Goal: Task Accomplishment & Management: Manage account settings

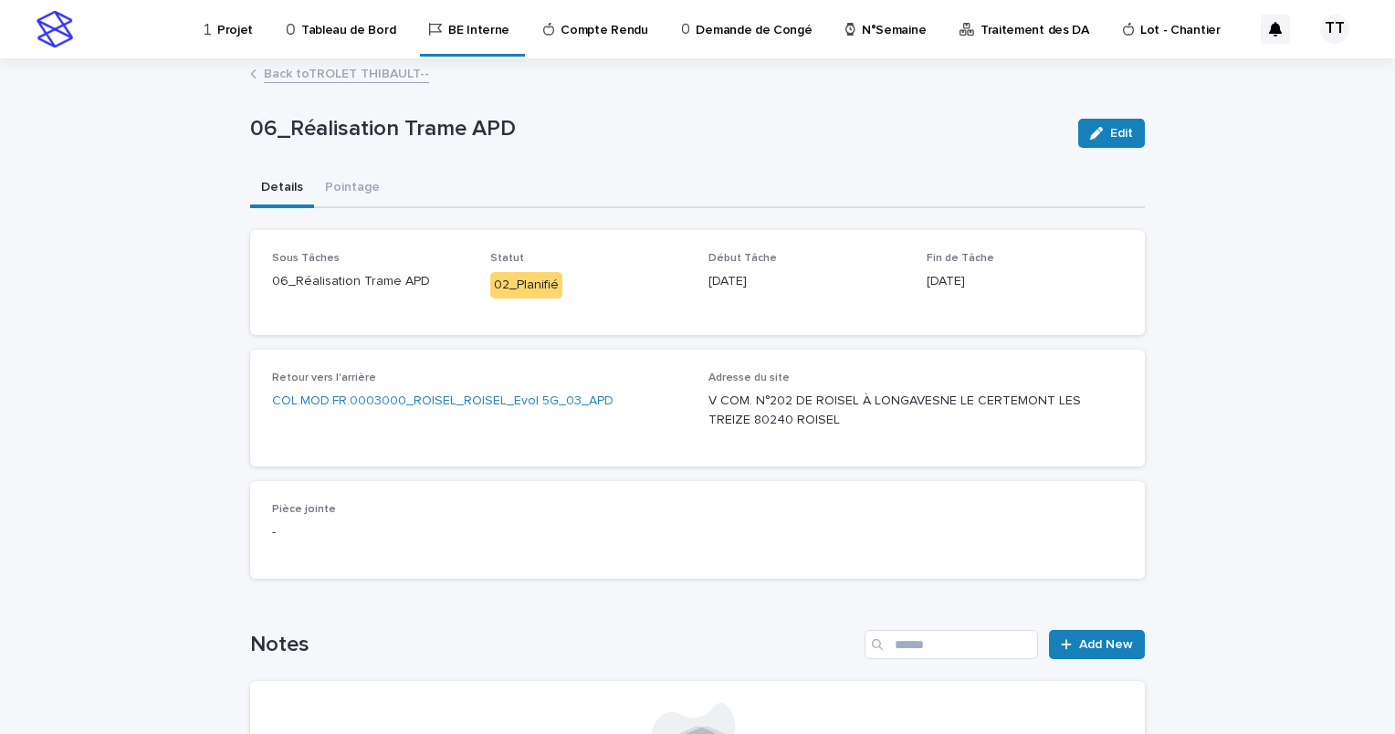
click at [296, 79] on link "Back to TROLET THIBAULT--" at bounding box center [346, 72] width 165 height 21
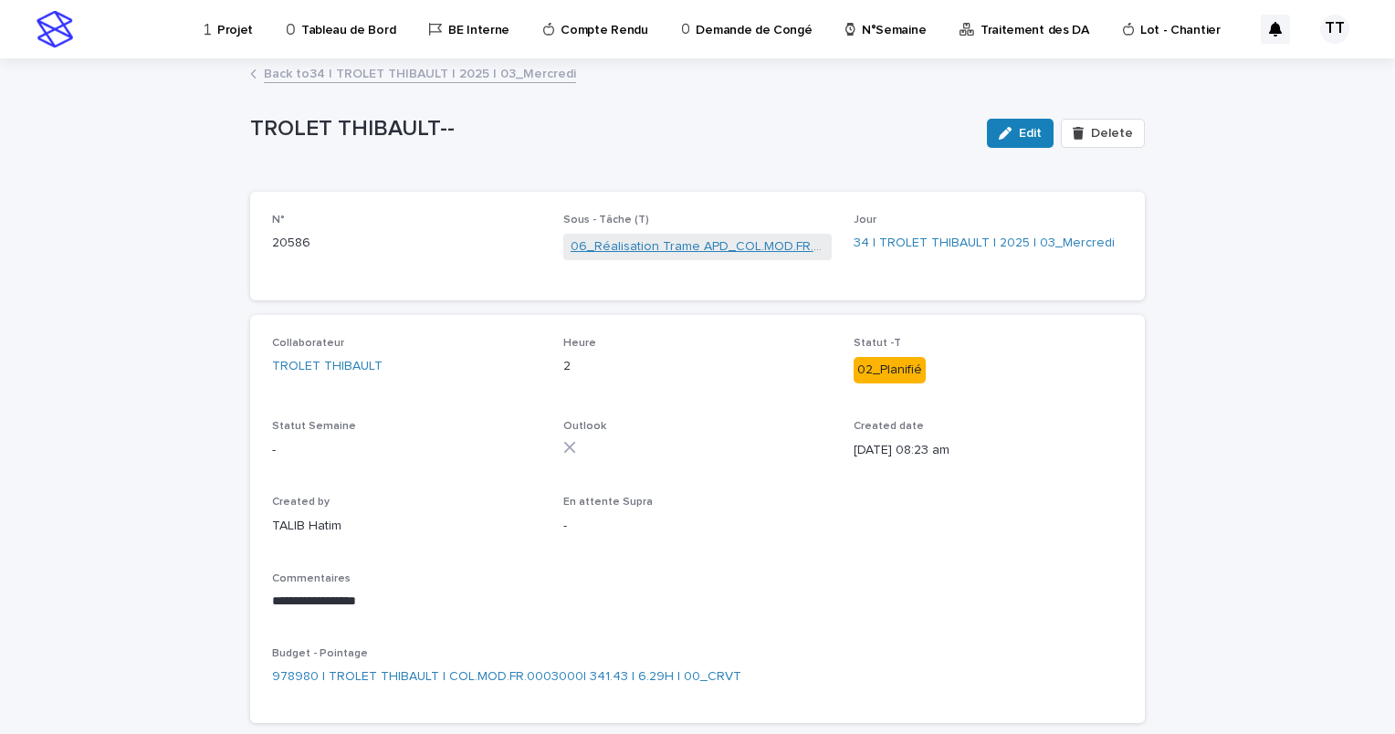
click at [650, 241] on link "06_Réalisation Trame APD_COL.MOD.FR.0003000" at bounding box center [697, 246] width 255 height 19
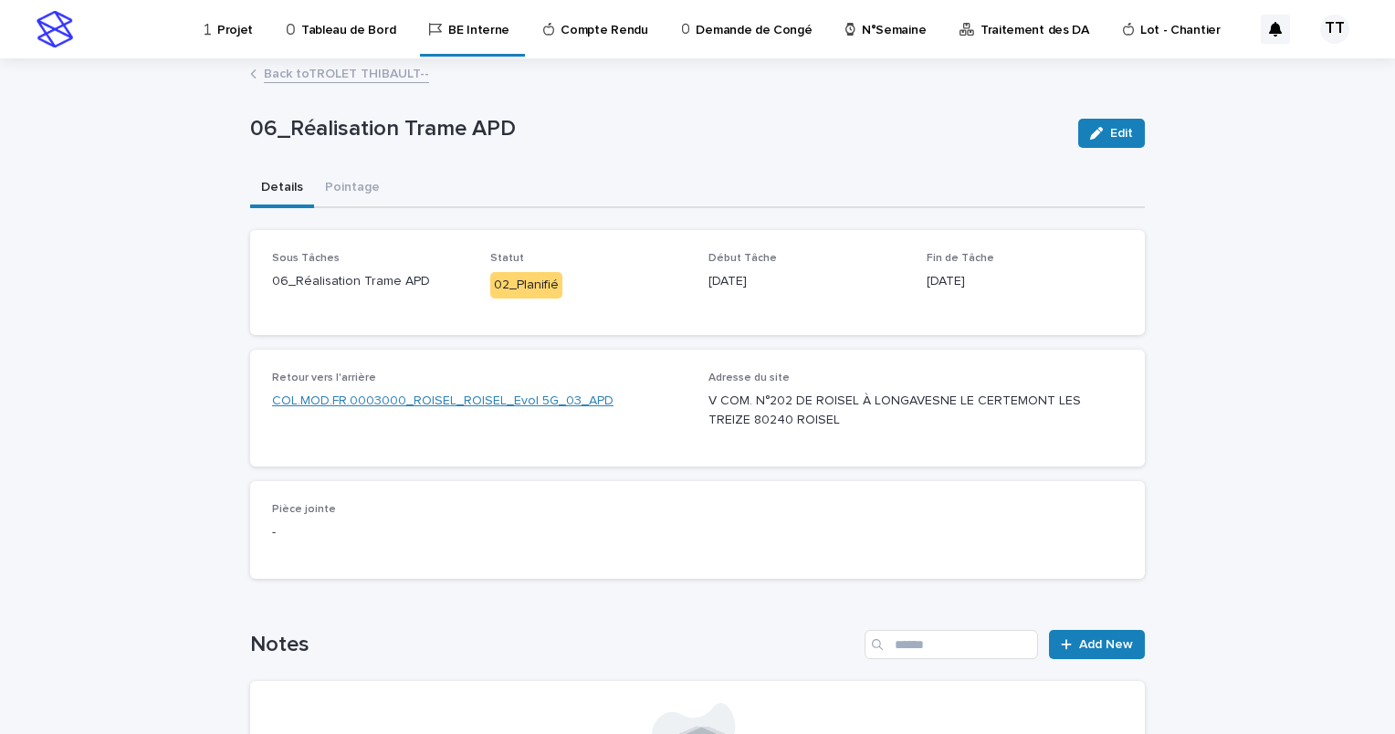
click at [480, 406] on link "COL.MOD.FR.0003000_ROISEL_ROISEL_Evol 5G_03_APD" at bounding box center [442, 401] width 341 height 19
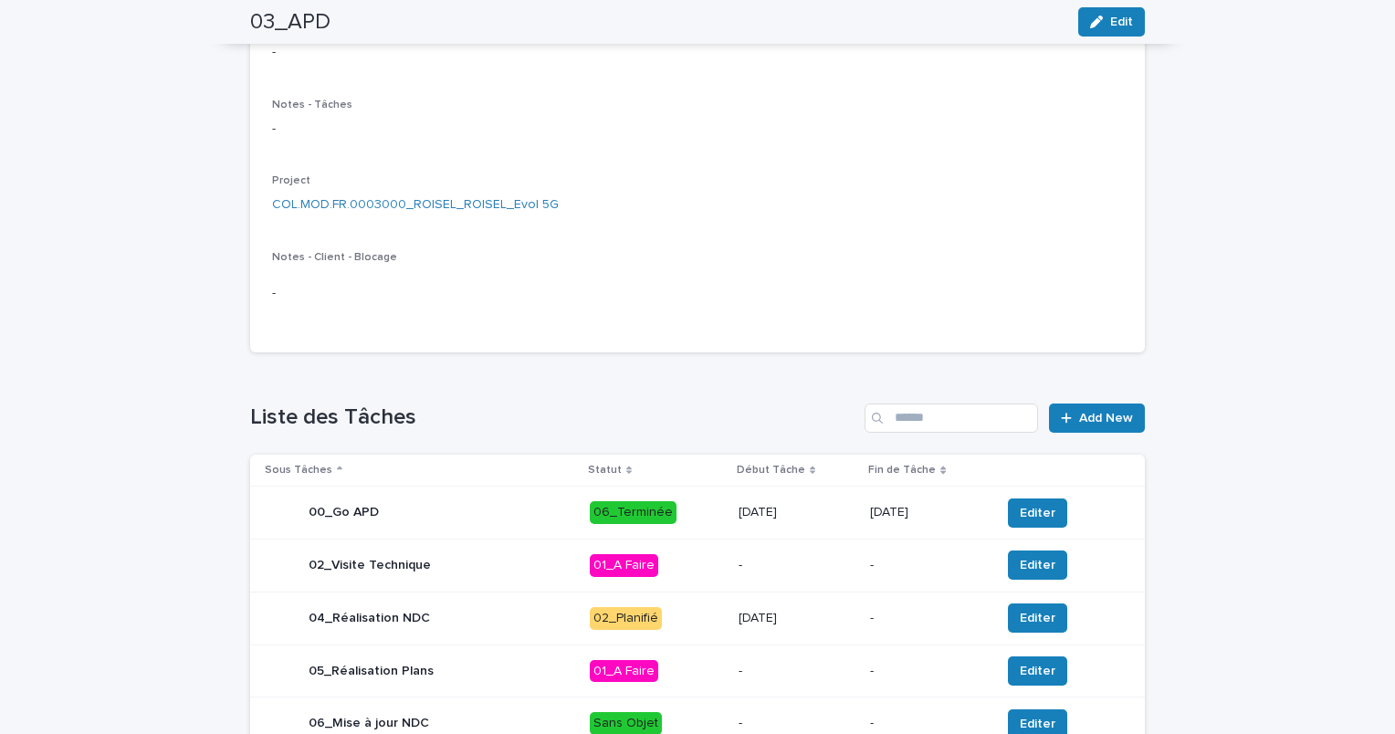
scroll to position [91, 0]
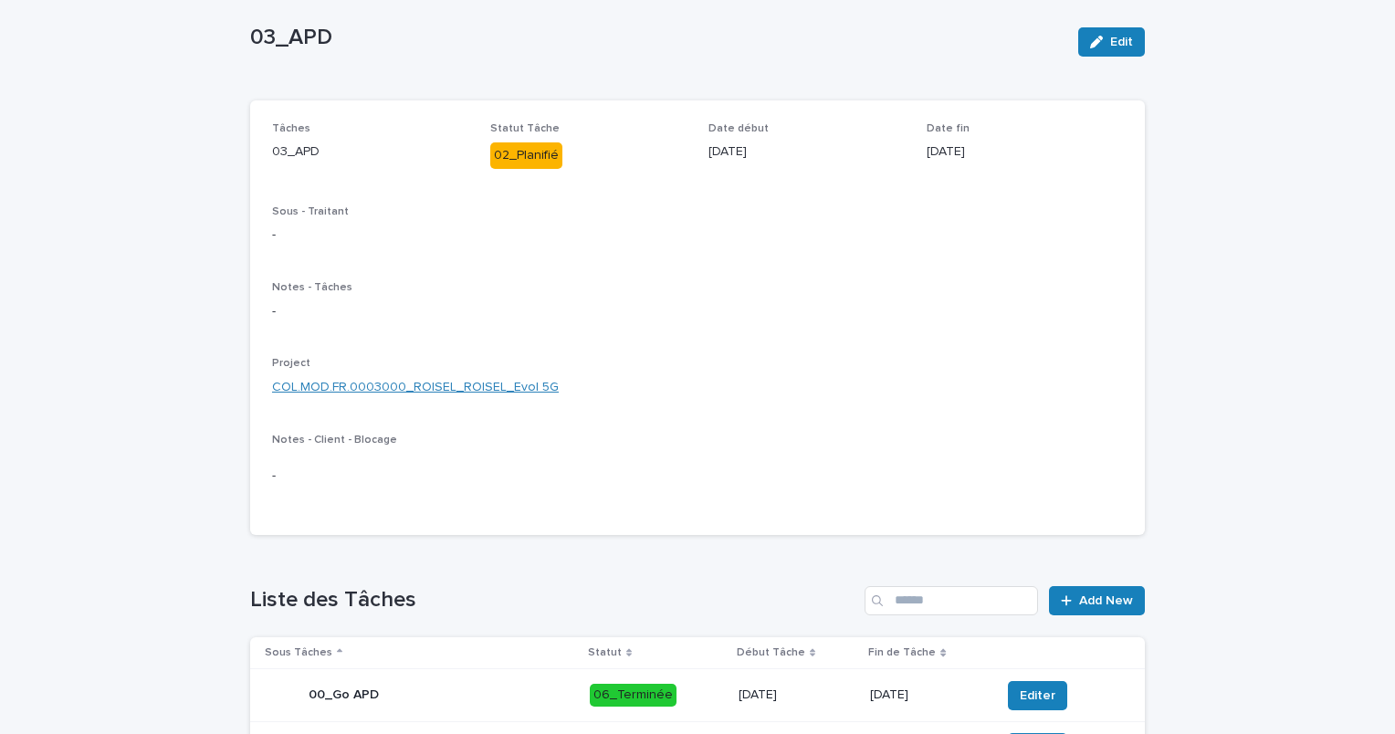
click at [460, 391] on link "COL.MOD.FR.0003000_ROISEL_ROISEL_Evol 5G" at bounding box center [415, 387] width 287 height 19
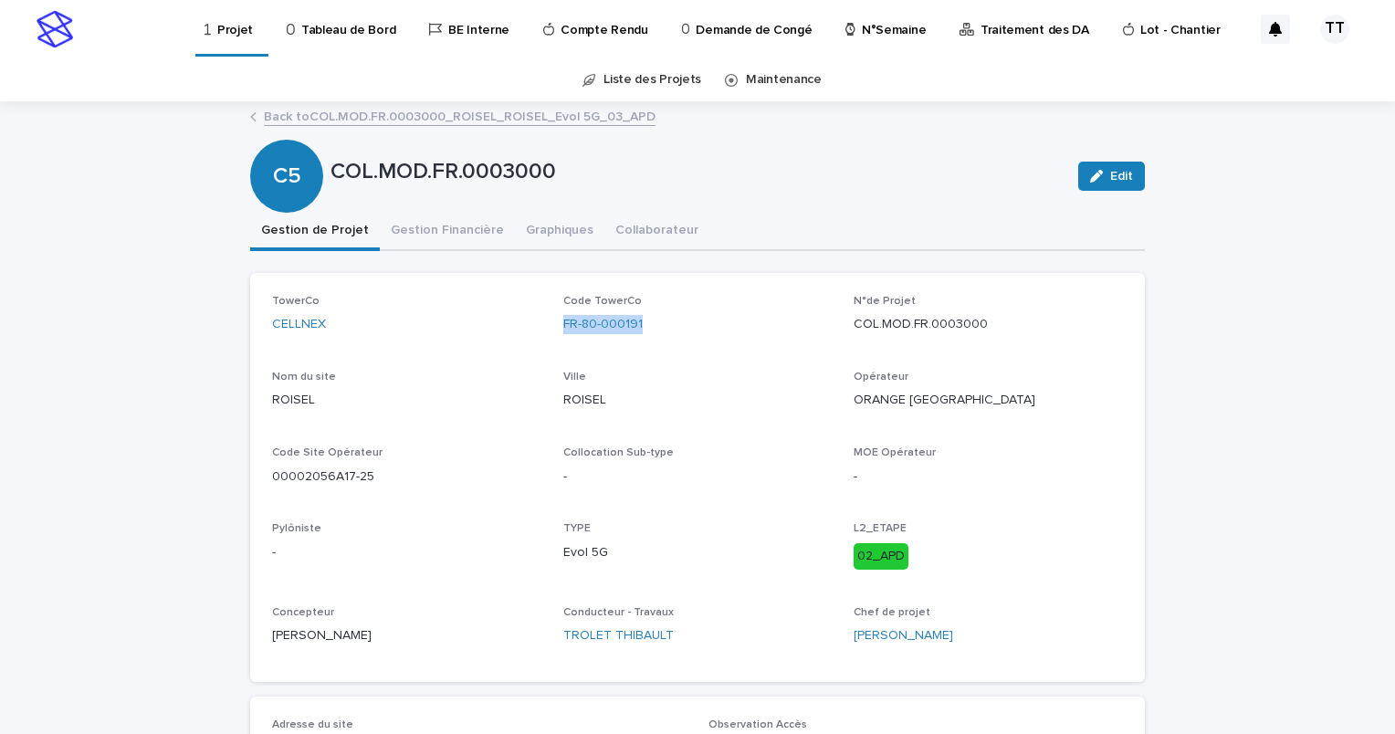
drag, startPoint x: 545, startPoint y: 325, endPoint x: 647, endPoint y: 325, distance: 102.2
click at [647, 325] on div "TowerCo CELLNEX Code TowerCo FR-80-000191 N°de Projet COL.MOD.FR.0003000 Nom du…" at bounding box center [697, 477] width 851 height 365
copy link "FR-80-000191"
click at [360, 475] on p "00002056A17-25" at bounding box center [406, 476] width 269 height 19
drag, startPoint x: 265, startPoint y: 476, endPoint x: 363, endPoint y: 479, distance: 98.6
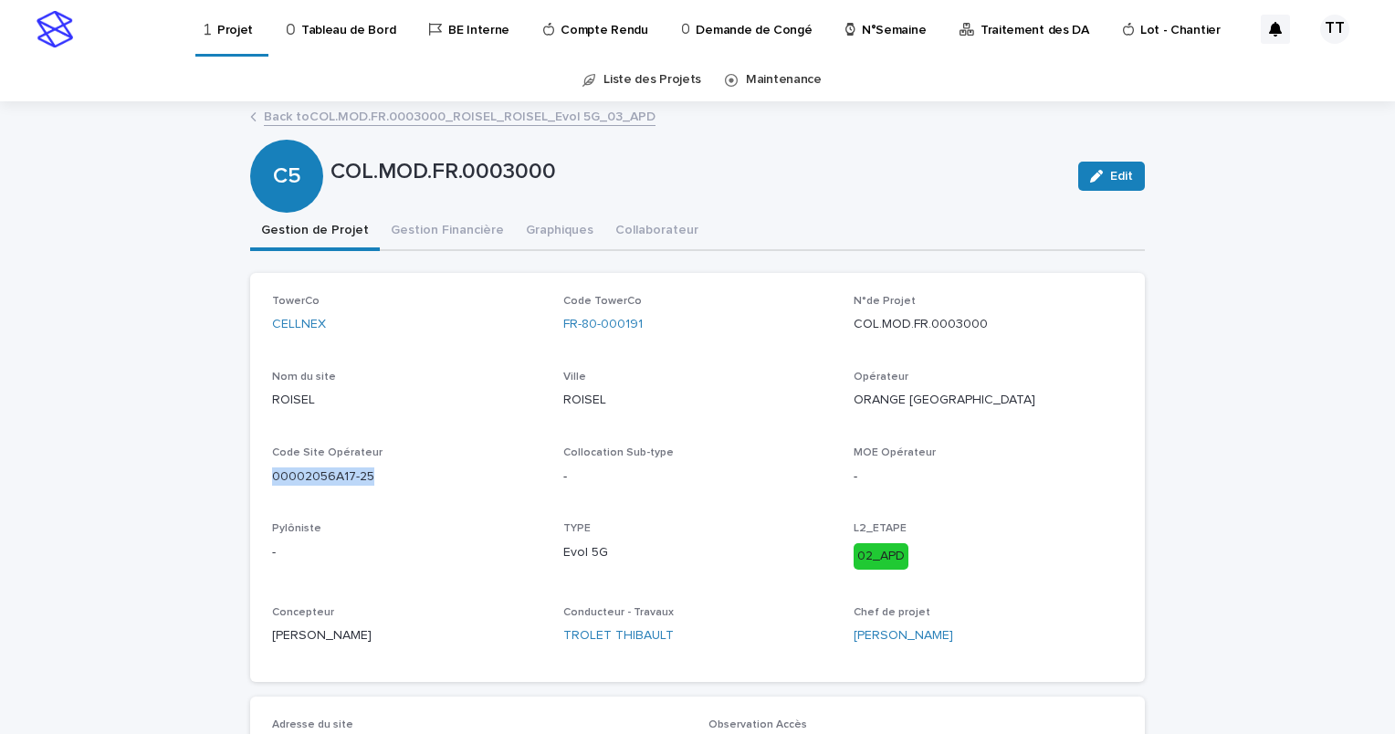
click at [363, 479] on p "00002056A17-25" at bounding box center [406, 476] width 269 height 19
copy p "00002056A17-25"
click at [434, 120] on link "Back to COL.MOD.FR.0003000_ROISEL_ROISEL_Evol 5G_03_APD" at bounding box center [460, 115] width 392 height 21
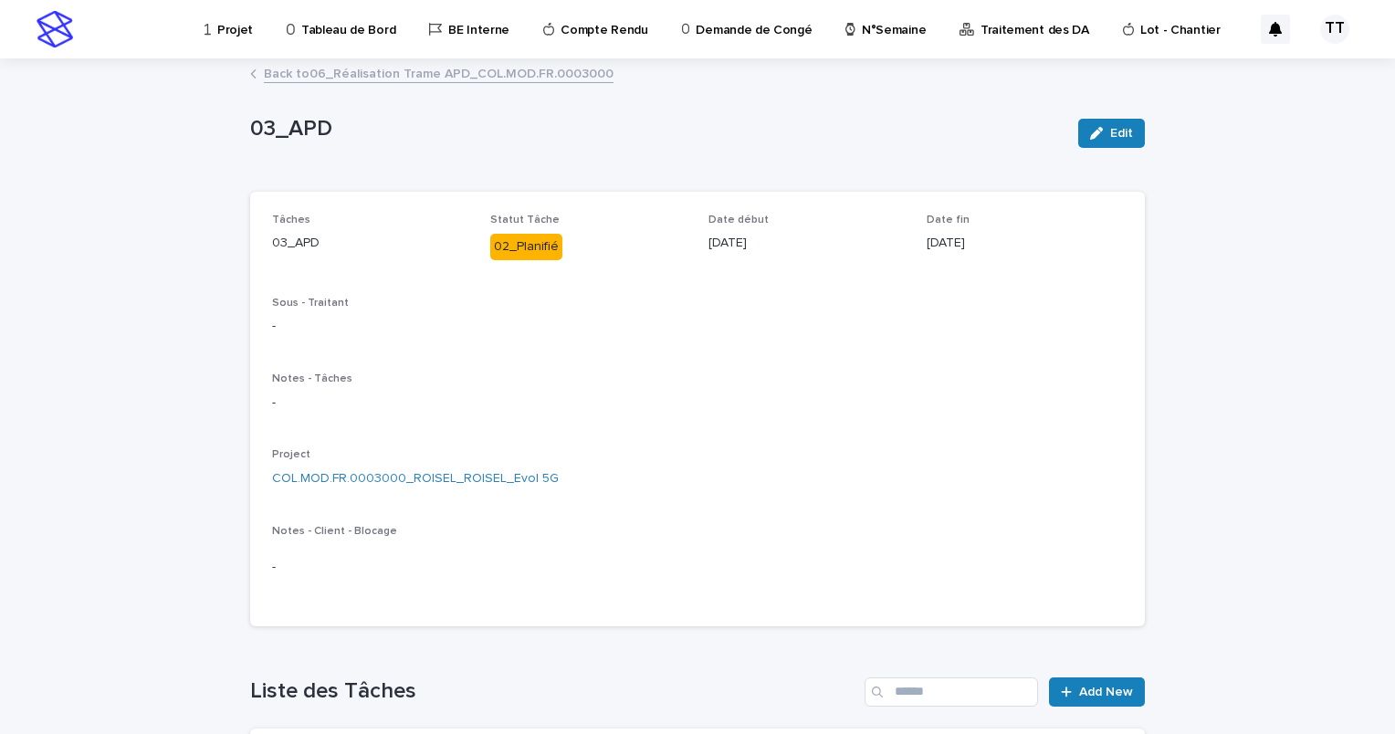
click at [446, 69] on link "Back to 06_Réalisation Trame APD_COL.MOD.FR.0003000" at bounding box center [439, 72] width 350 height 21
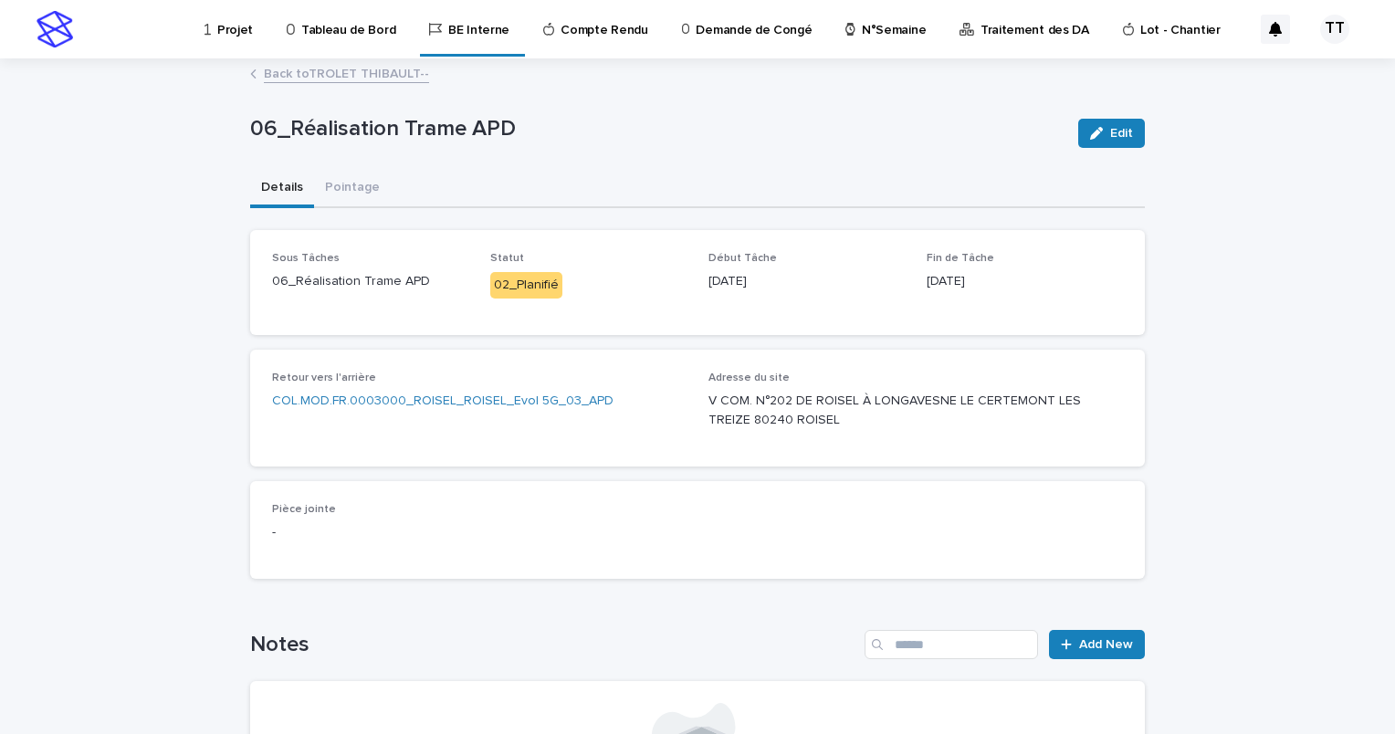
click at [380, 75] on link "Back to TROLET THIBAULT--" at bounding box center [346, 72] width 165 height 21
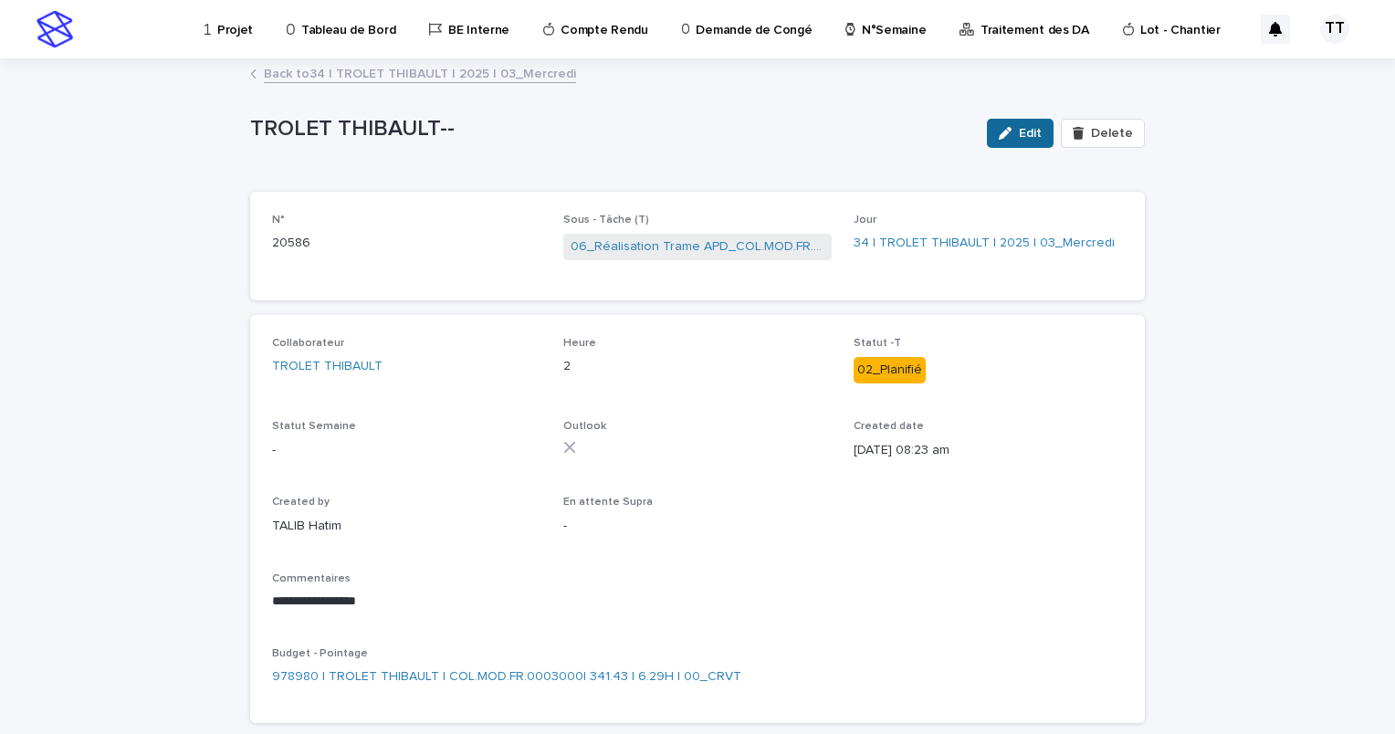
click at [1015, 131] on div "button" at bounding box center [1009, 133] width 20 height 13
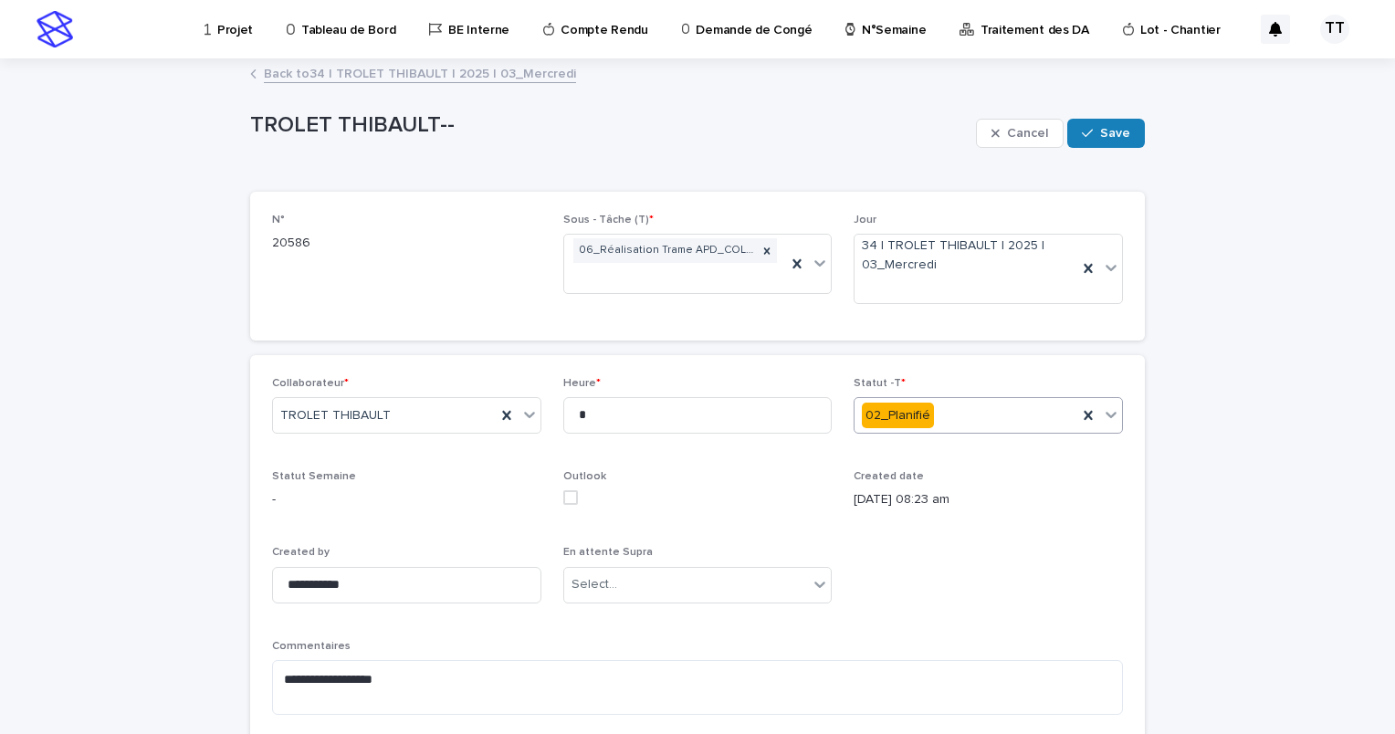
click at [949, 411] on div "02_Planifié" at bounding box center [965, 416] width 223 height 30
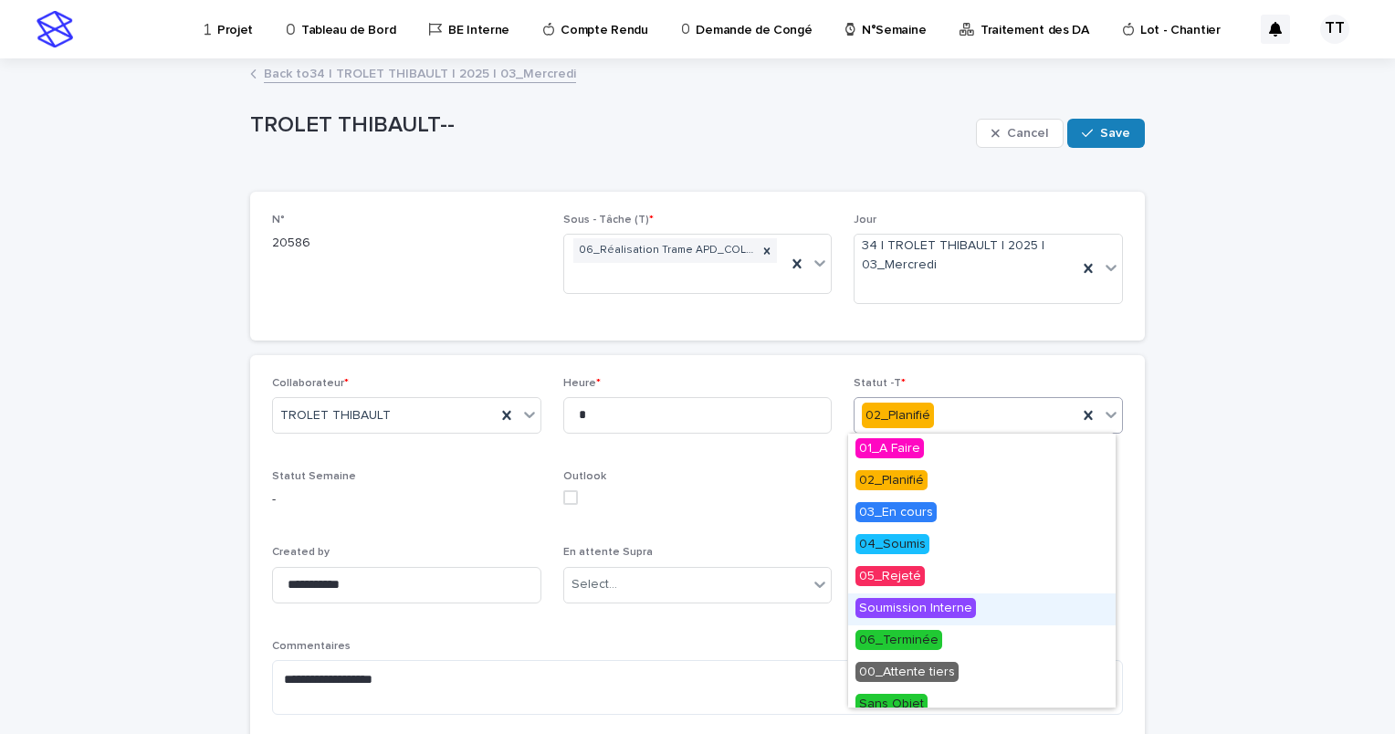
click at [926, 609] on span "Soumission Interne" at bounding box center [915, 608] width 120 height 20
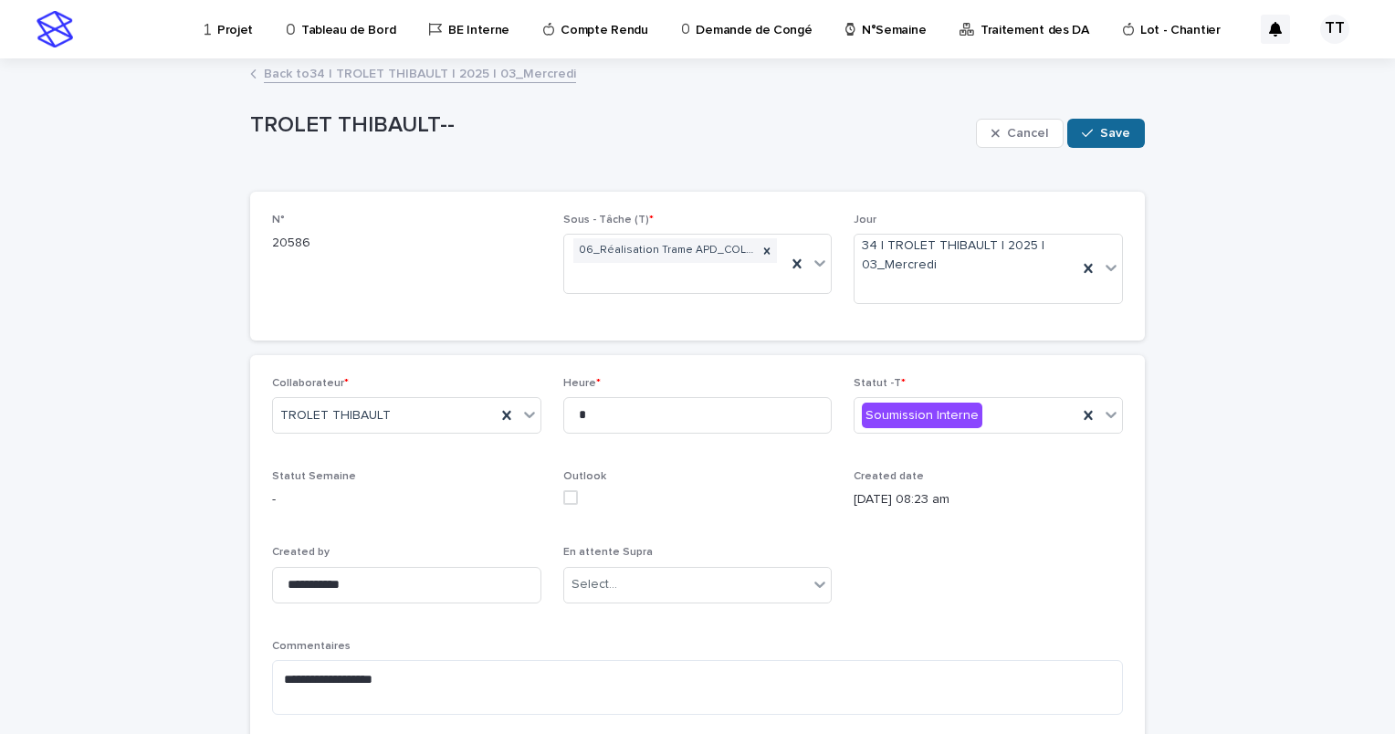
click at [1103, 120] on button "Save" at bounding box center [1106, 133] width 78 height 29
